Goal: Communication & Community: Answer question/provide support

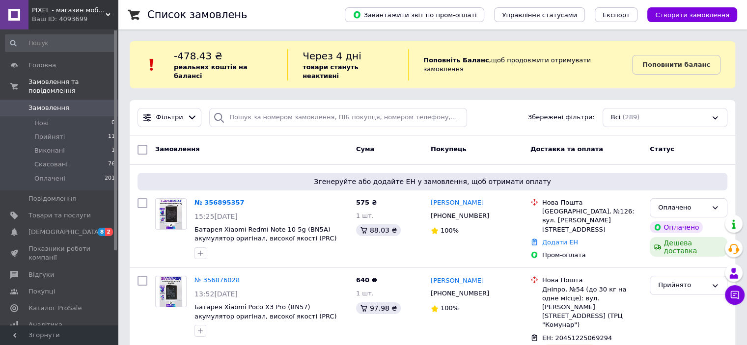
click at [645, 143] on div "Доставка та оплата" at bounding box center [586, 150] width 119 height 18
click at [219, 199] on link "№ 356895357" at bounding box center [220, 202] width 50 height 7
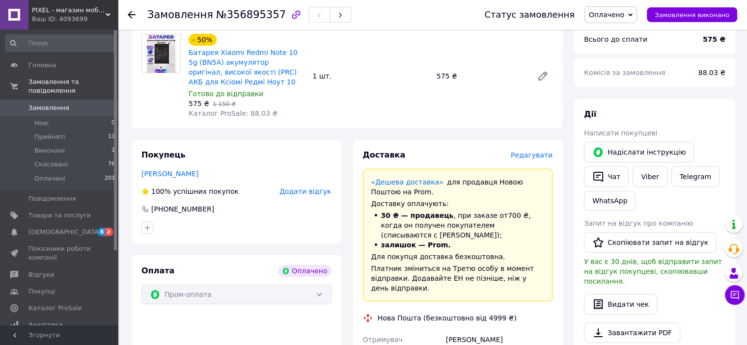
scroll to position [295, 0]
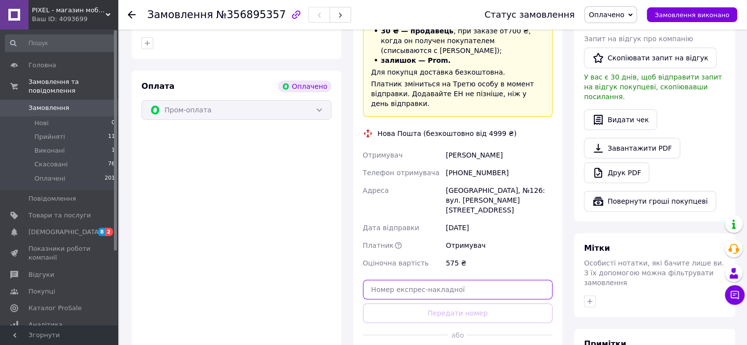
click at [443, 280] on input "text" at bounding box center [458, 290] width 190 height 20
paste input "20451225208509"
type input "20451225208509"
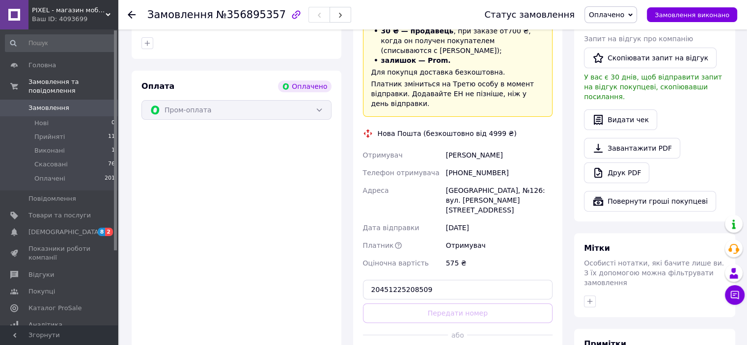
click at [448, 304] on button "Передати номер" at bounding box center [458, 314] width 190 height 20
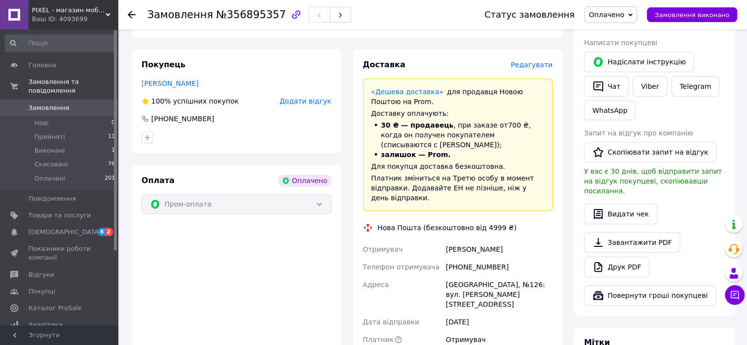
scroll to position [177, 0]
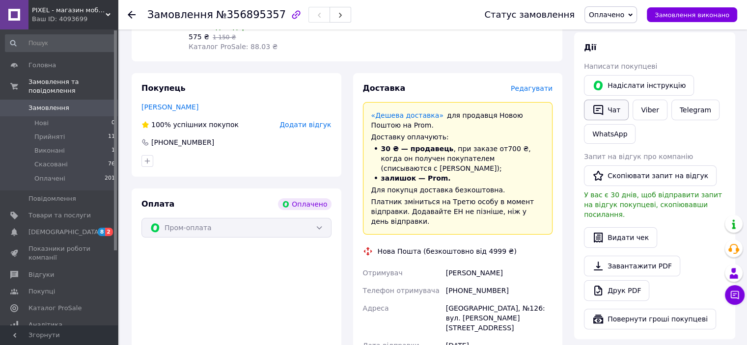
click at [605, 115] on button "Чат" at bounding box center [606, 110] width 45 height 21
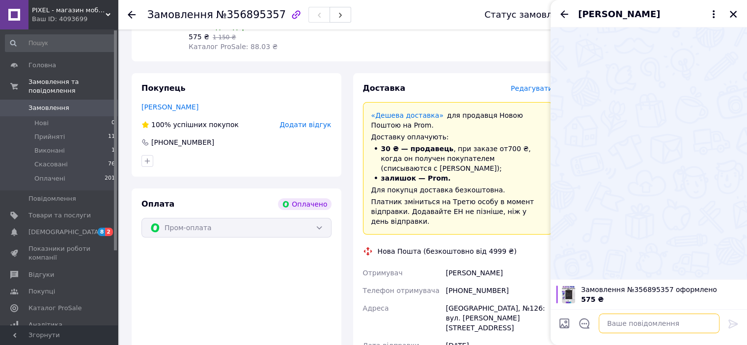
click at [641, 330] on textarea at bounding box center [659, 324] width 121 height 20
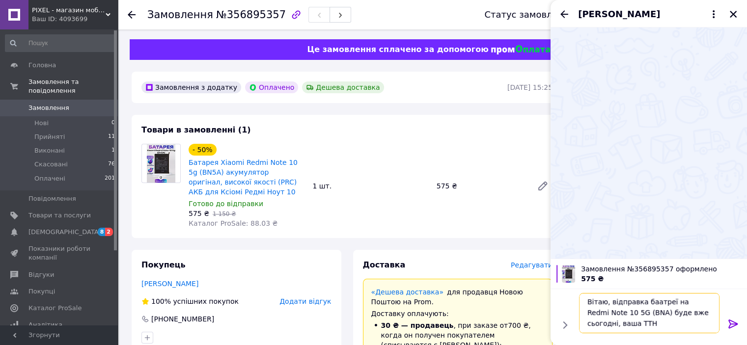
scroll to position [0, 0]
paste textarea "20451225208509"
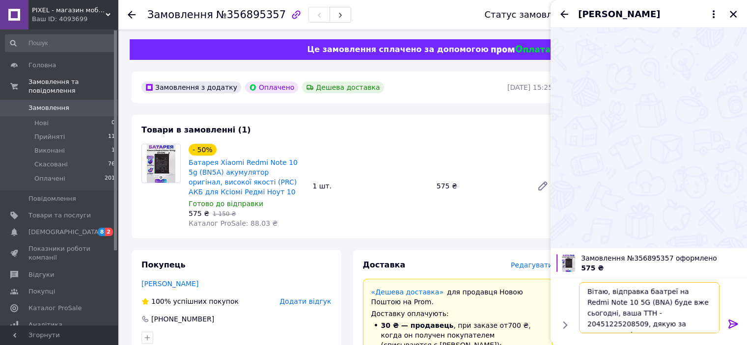
click at [596, 327] on textarea "Вітаю, відправка баатреї на Redmi Note 10 5G (BNA) буде вже сьогодні, ваша ТТН …" at bounding box center [649, 308] width 141 height 51
type textarea "Вітаю, відправка баатреї на Redmi Note 10 5G (BNA) буде вже сьогодні, ваша ТТН …"
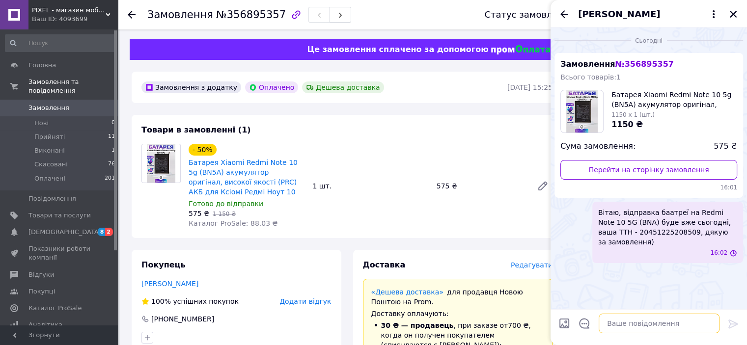
scroll to position [0, 0]
click at [730, 15] on icon "Закрити" at bounding box center [733, 14] width 9 height 9
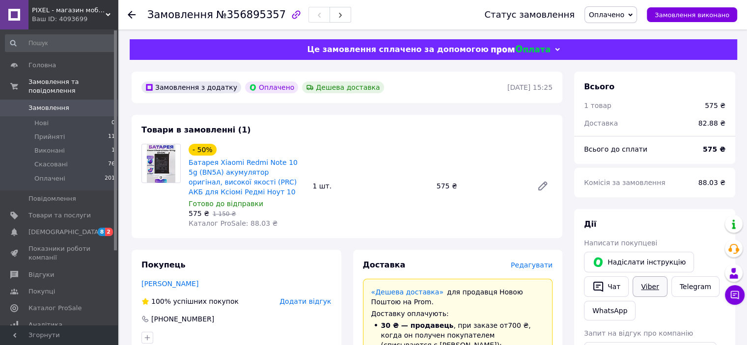
click at [645, 284] on link "Viber" at bounding box center [650, 287] width 34 height 21
click at [598, 290] on icon "button" at bounding box center [599, 287] width 12 height 12
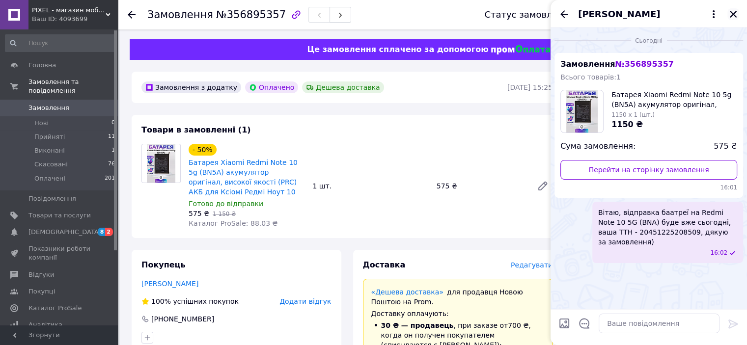
click at [735, 13] on icon "Закрити" at bounding box center [733, 14] width 9 height 9
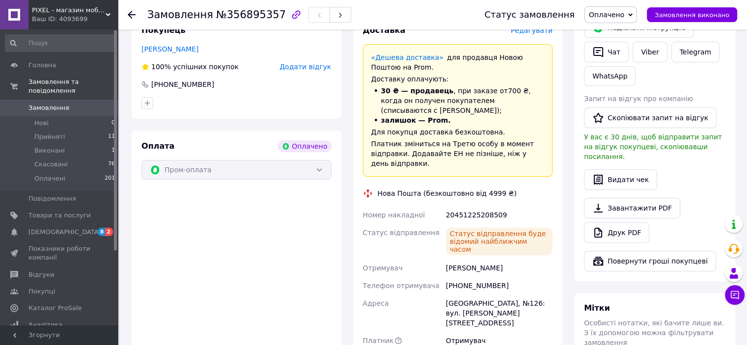
scroll to position [236, 0]
